Goal: Navigation & Orientation: Find specific page/section

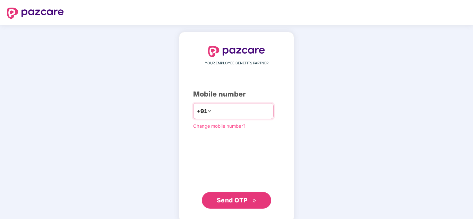
click at [258, 111] on input "number" at bounding box center [241, 111] width 57 height 11
type input "*"
type input "**********"
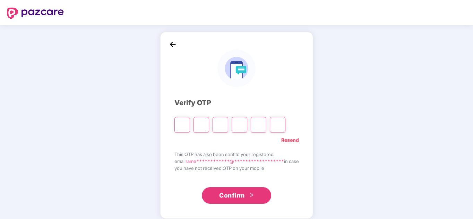
type input "*"
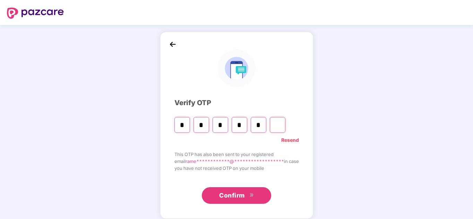
type input "*"
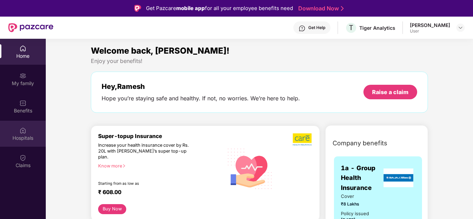
click at [25, 130] on img at bounding box center [22, 130] width 7 height 7
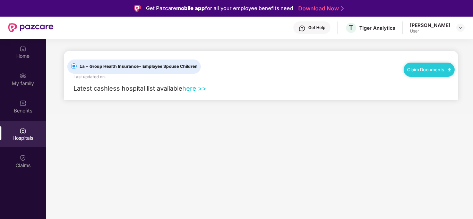
click at [196, 88] on link "here >>" at bounding box center [194, 89] width 24 height 8
click at [423, 71] on link "Claim Documents" at bounding box center [429, 70] width 44 height 6
click at [353, 78] on div "1a - Group Health Insurance - Employee Spouse Children Last updated on . Claim …" at bounding box center [260, 65] width 387 height 29
click at [33, 105] on div "Benefits" at bounding box center [23, 107] width 46 height 26
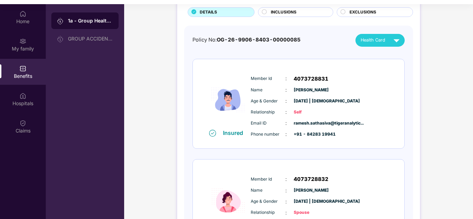
scroll to position [12, 0]
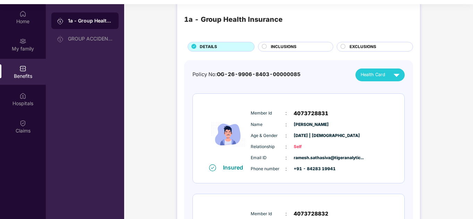
click at [291, 46] on span "INCLUSIONS" at bounding box center [284, 47] width 26 height 7
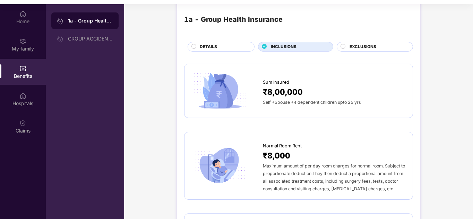
click at [344, 45] on icon at bounding box center [342, 46] width 5 height 5
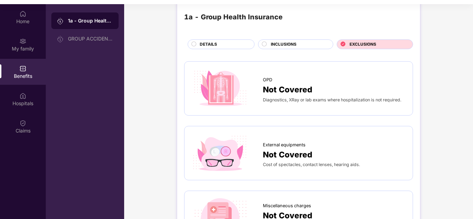
scroll to position [0, 0]
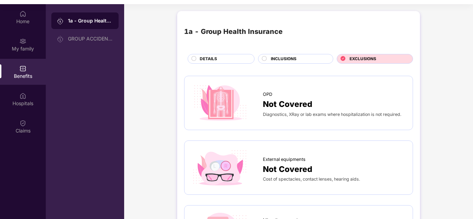
click at [291, 59] on span "INCLUSIONS" at bounding box center [284, 59] width 26 height 7
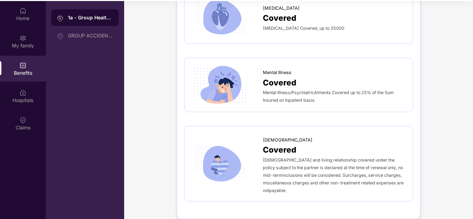
scroll to position [39, 0]
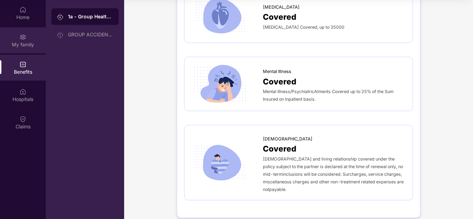
click at [27, 37] on div "My family" at bounding box center [23, 40] width 46 height 26
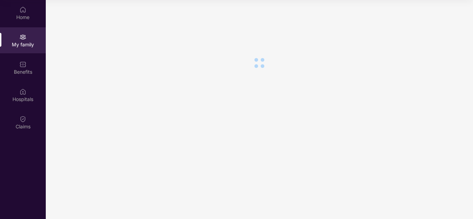
scroll to position [0, 0]
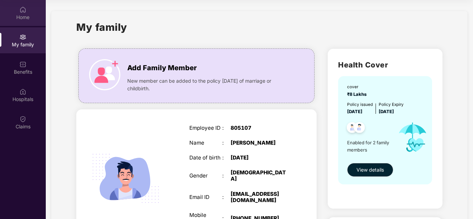
click at [26, 18] on div "Home" at bounding box center [23, 17] width 46 height 7
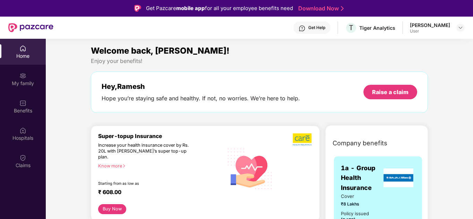
click at [409, 30] on div "User" at bounding box center [429, 31] width 40 height 6
click at [450, 28] on div "[PERSON_NAME] User" at bounding box center [436, 28] width 55 height 12
click at [461, 28] on img at bounding box center [460, 28] width 6 height 6
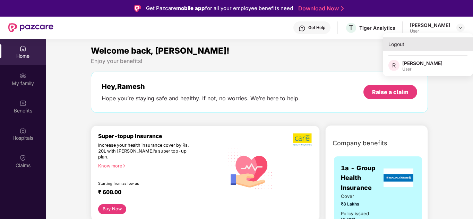
click at [405, 48] on div "Logout" at bounding box center [427, 44] width 90 height 14
